Goal: Information Seeking & Learning: Learn about a topic

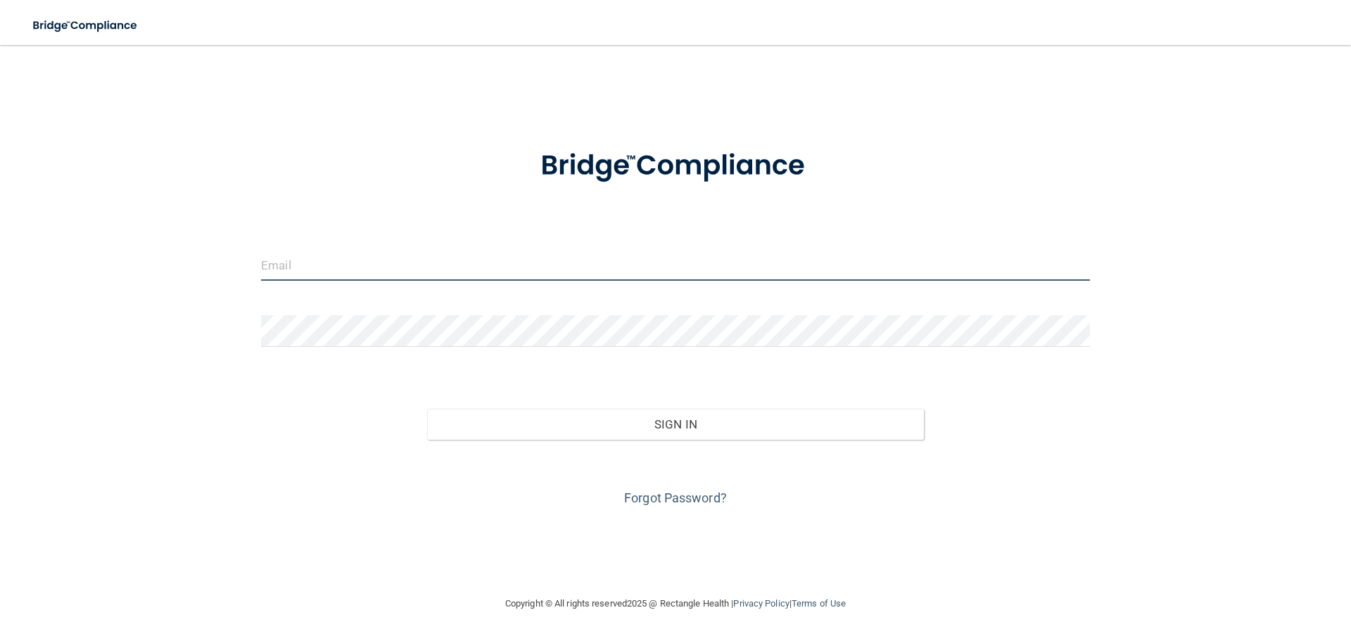
click at [497, 267] on input "email" at bounding box center [675, 265] width 829 height 32
type input "[PERSON_NAME][EMAIL_ADDRESS][DOMAIN_NAME]"
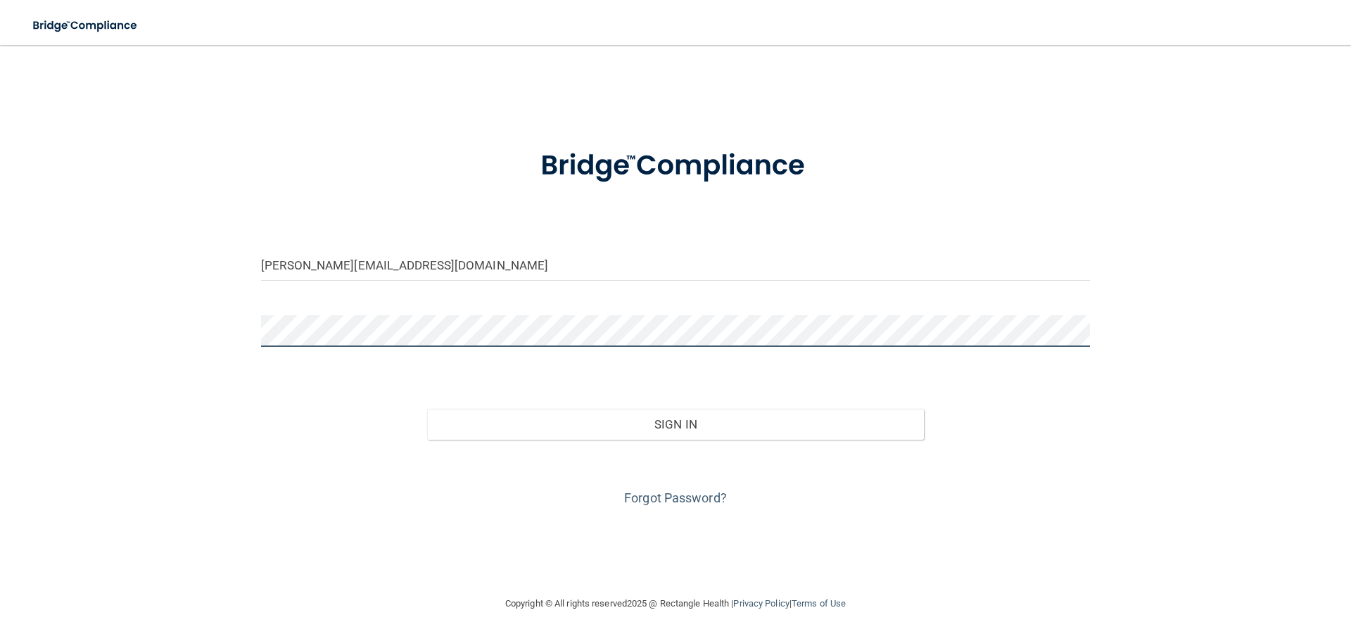
click at [427, 409] on button "Sign In" at bounding box center [675, 424] width 497 height 31
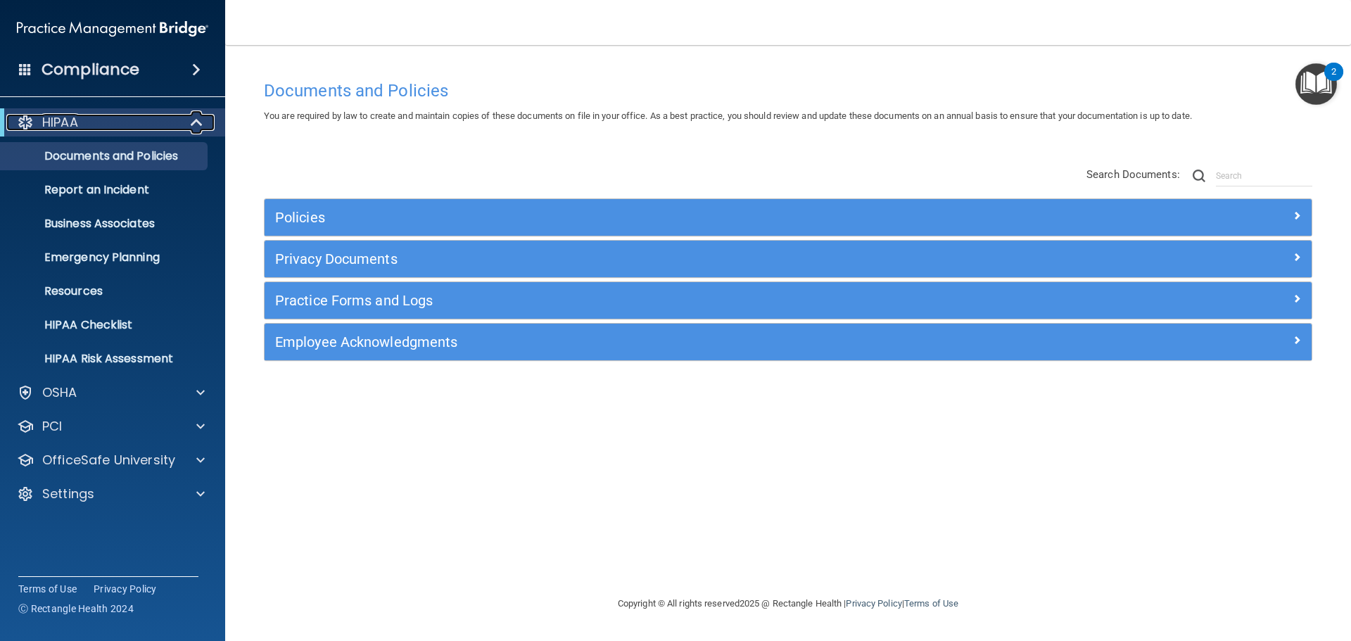
click at [109, 127] on div "HIPAA" at bounding box center [93, 122] width 174 height 17
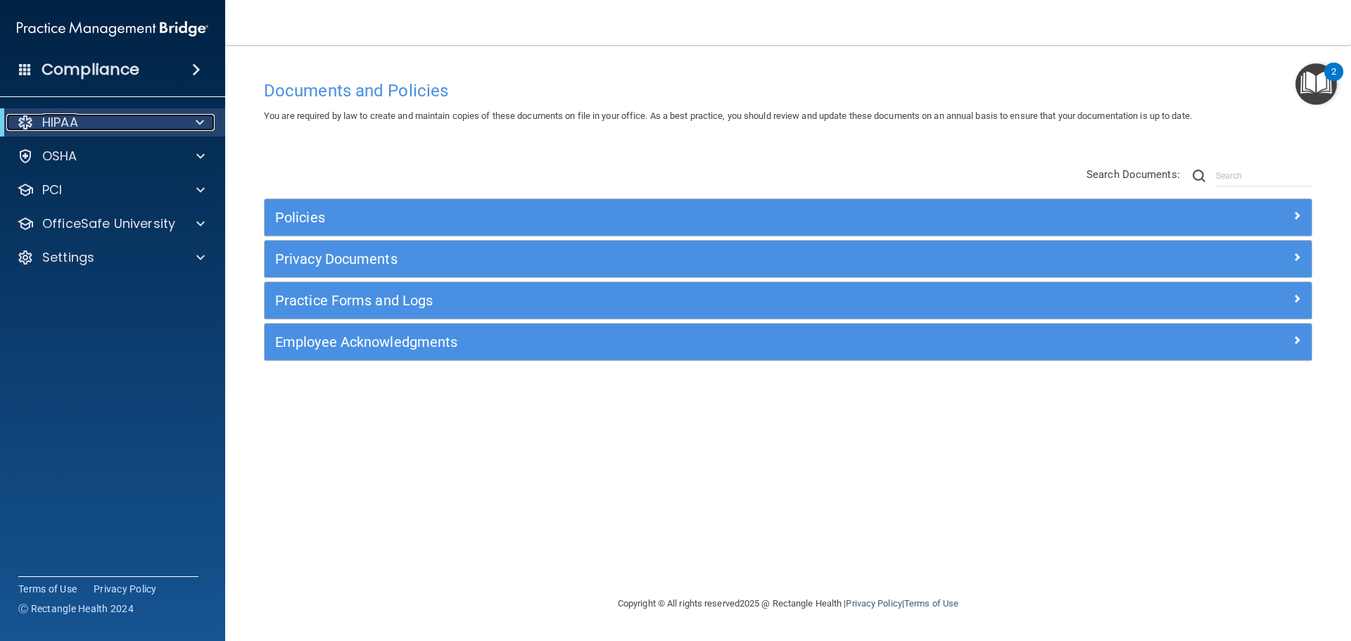
click at [82, 127] on div "HIPAA" at bounding box center [93, 122] width 174 height 17
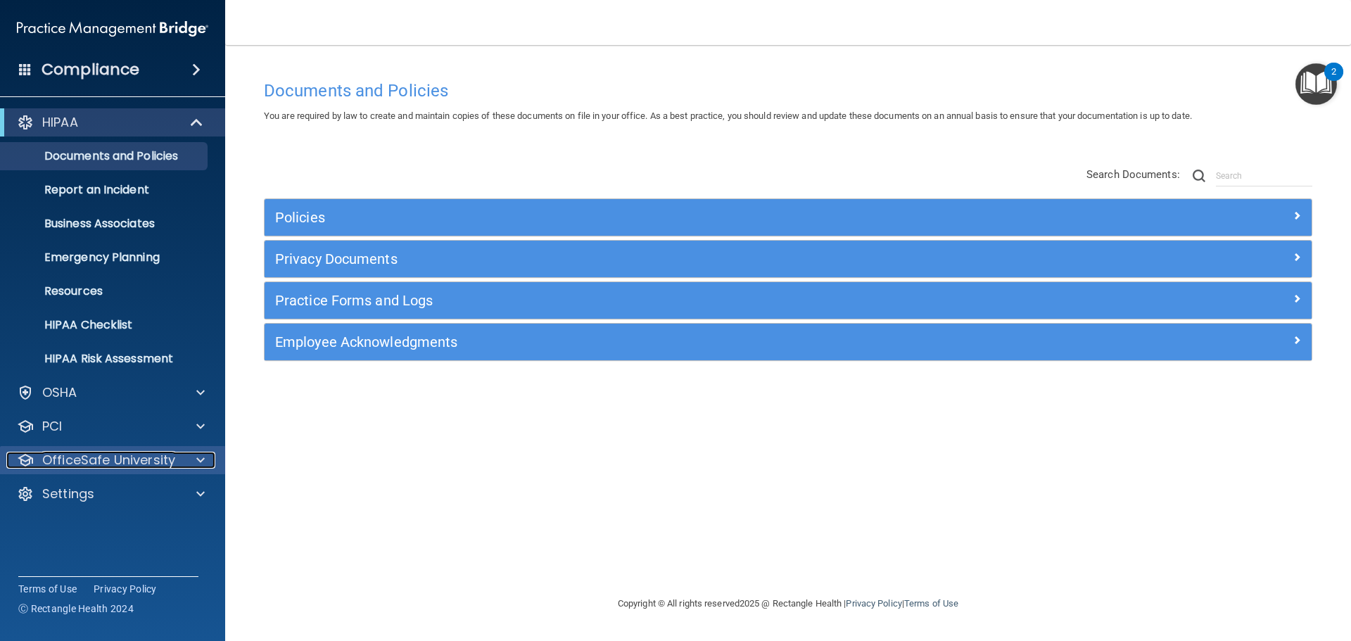
click at [121, 461] on p "OfficeSafe University" at bounding box center [108, 460] width 133 height 17
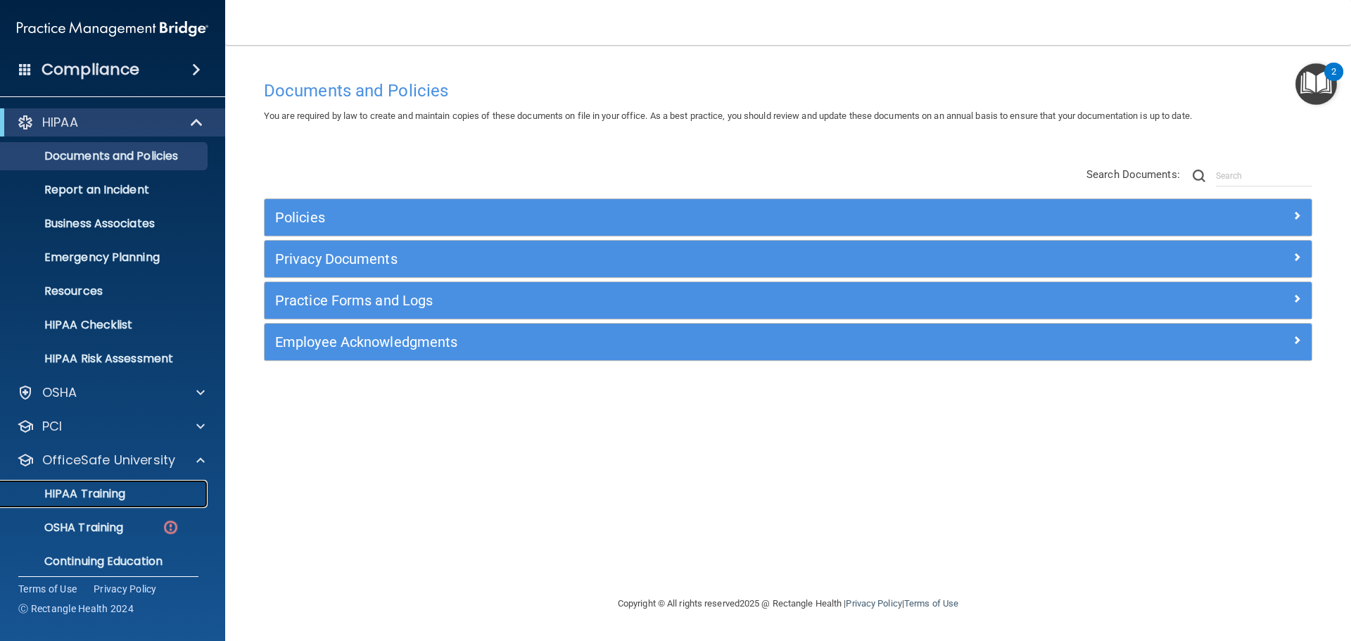
click at [110, 489] on p "HIPAA Training" at bounding box center [67, 494] width 116 height 14
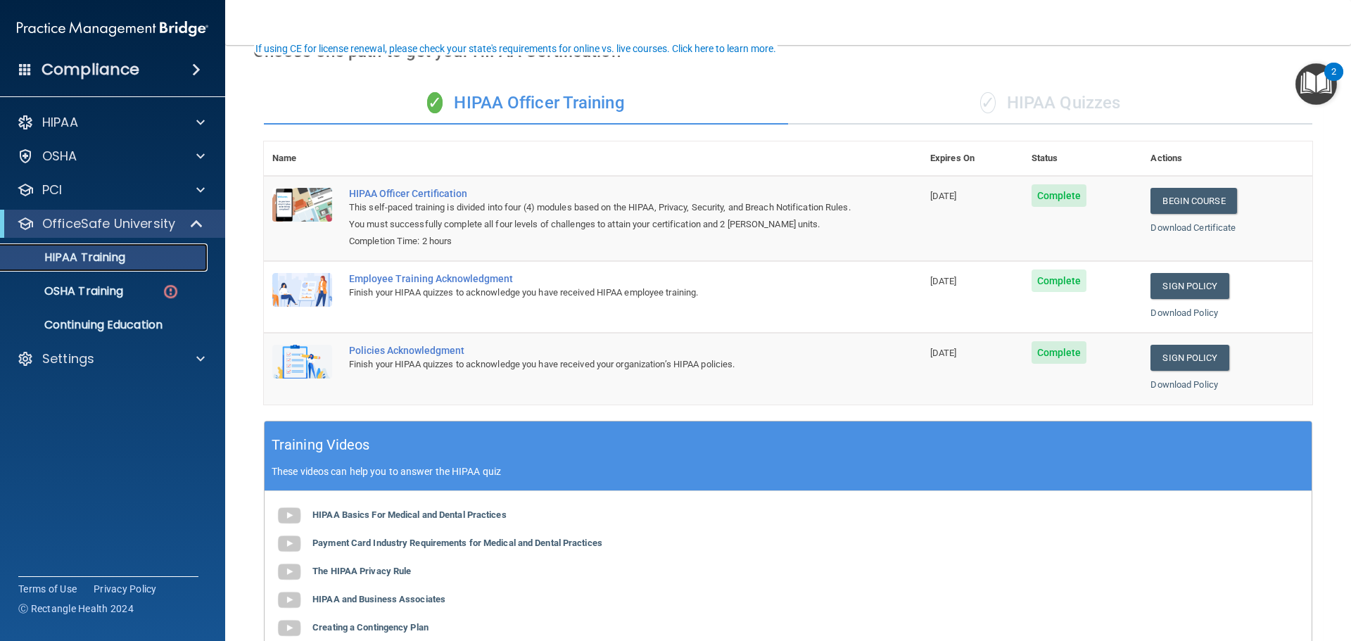
scroll to position [96, 0]
